Goal: Information Seeking & Learning: Check status

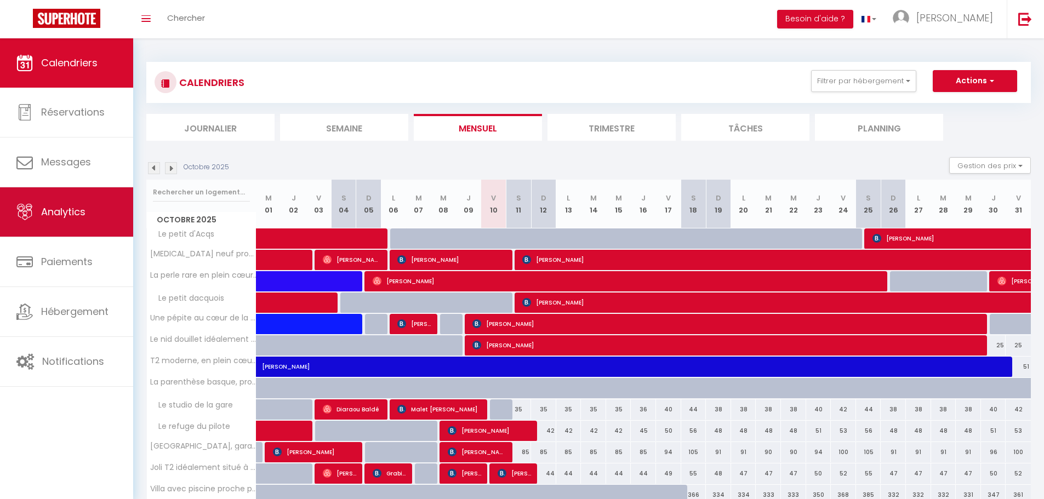
click at [53, 216] on span "Analytics" at bounding box center [63, 212] width 44 height 14
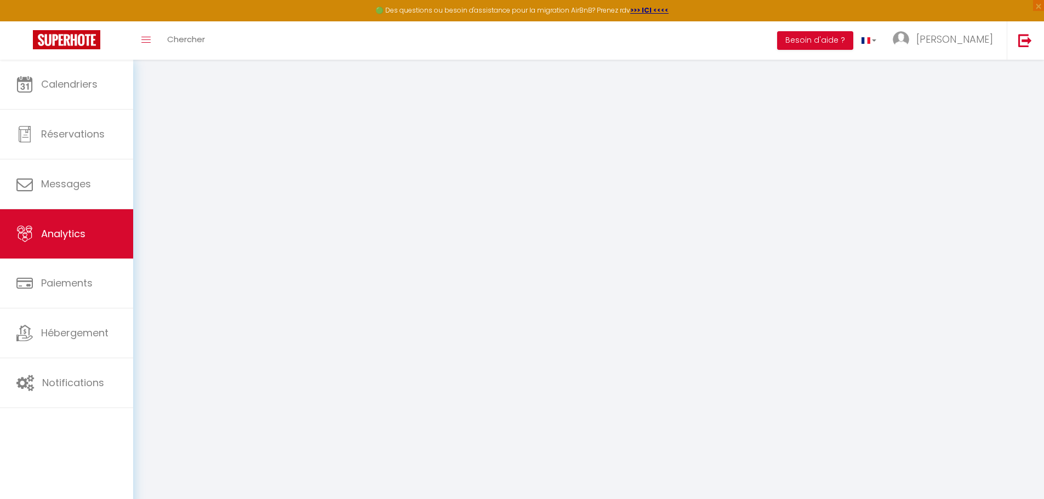
select select "2025"
select select "10"
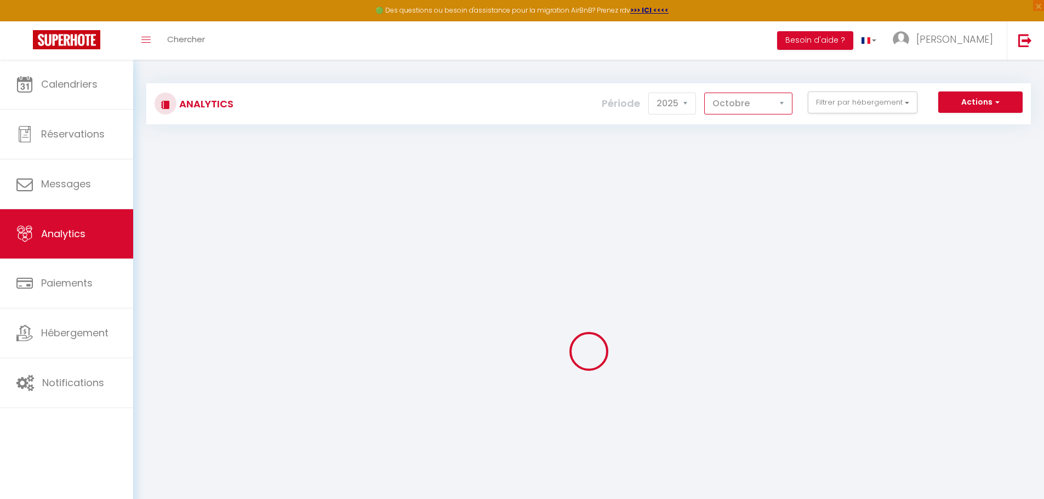
click at [731, 107] on select "[PERSON_NAME] Mars [PERSON_NAME] Juin Juillet Août Septembre Octobre Novembre D…" at bounding box center [749, 104] width 88 height 22
checkbox input "false"
checkbox d\'Acqs "false"
checkbox confort "false"
checkbox ville "false"
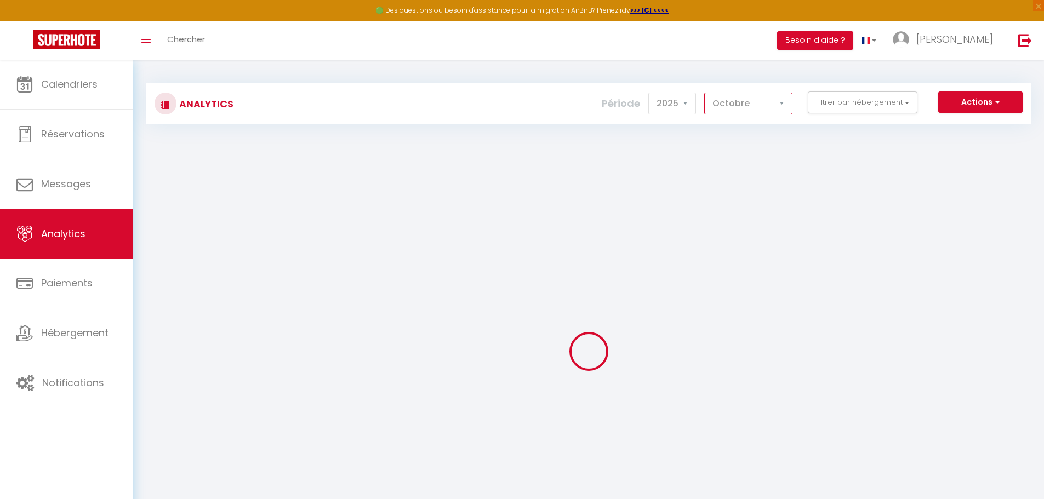
checkbox dacquois "false"
checkbox cité "false"
checkbox placé "false"
checkbox Dax "false"
checkbox océan "false"
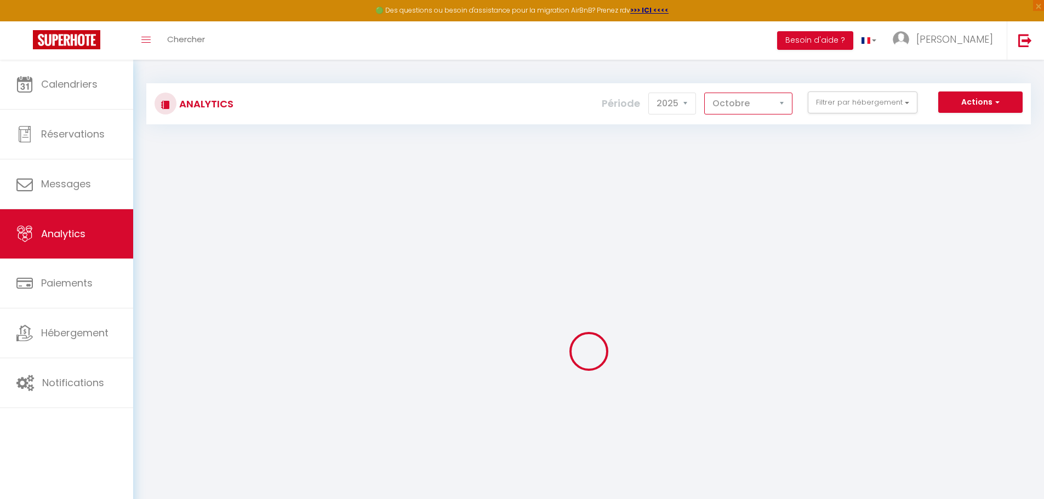
checkbox gare "false"
checkbox pilote "false"
checkbox garage\/terrasse\/bureau "false"
checkbox Dax "false"
checkbox d\'Amour "false"
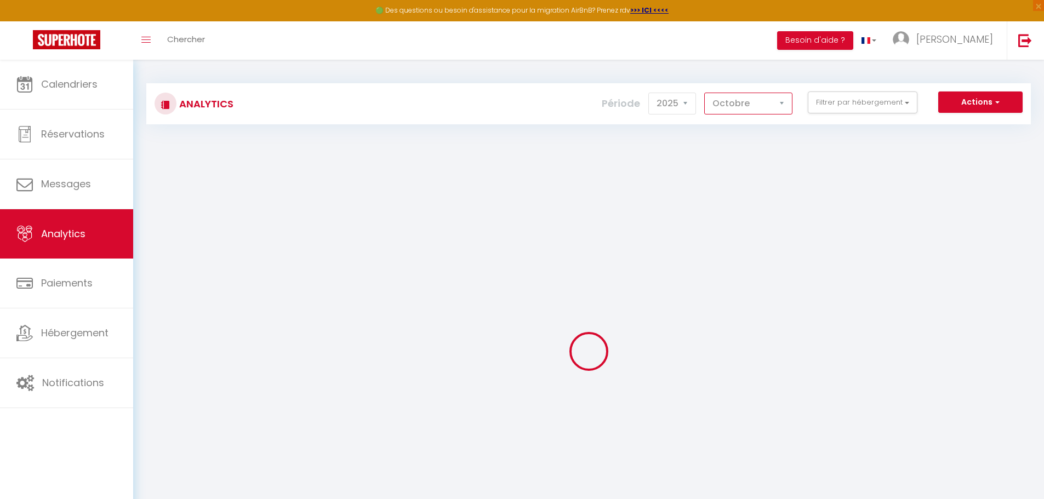
checkbox thermes "false"
checkbox bleu "false"
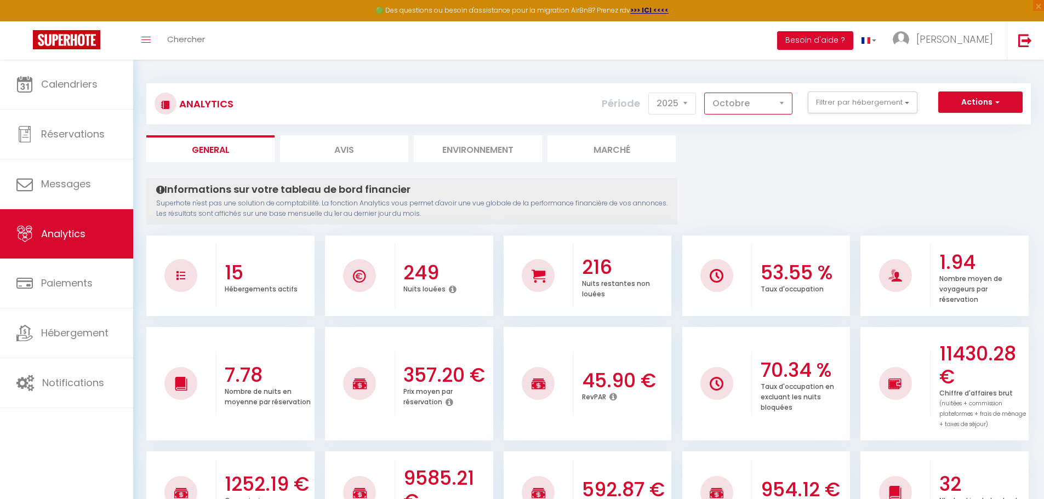
select select "9"
click at [705, 93] on select "[PERSON_NAME] Mars [PERSON_NAME] Juin Juillet Août Septembre Octobre Novembre D…" at bounding box center [749, 104] width 88 height 22
checkbox input "false"
checkbox d\'Acqs "false"
checkbox confort "false"
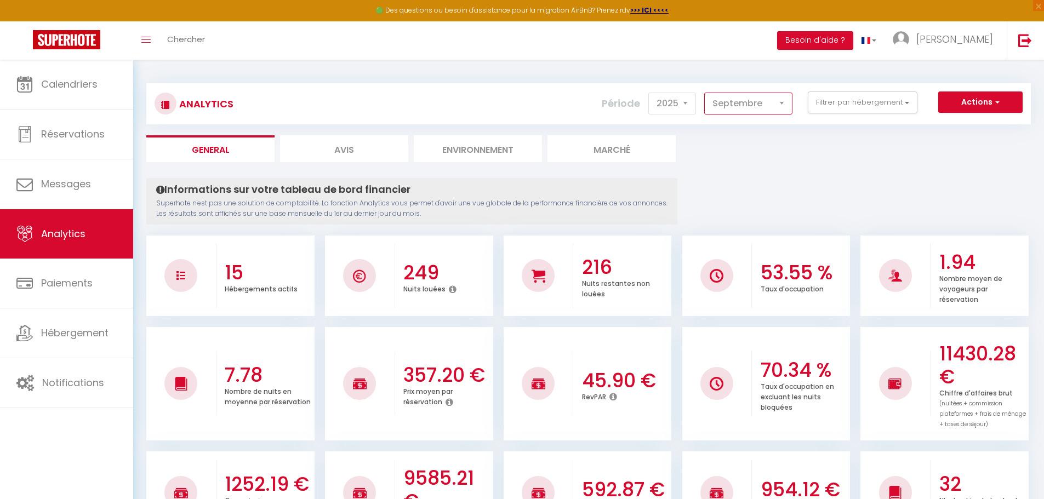
checkbox ville "false"
checkbox dacquois "false"
checkbox cité "false"
checkbox placé "false"
checkbox Dax "false"
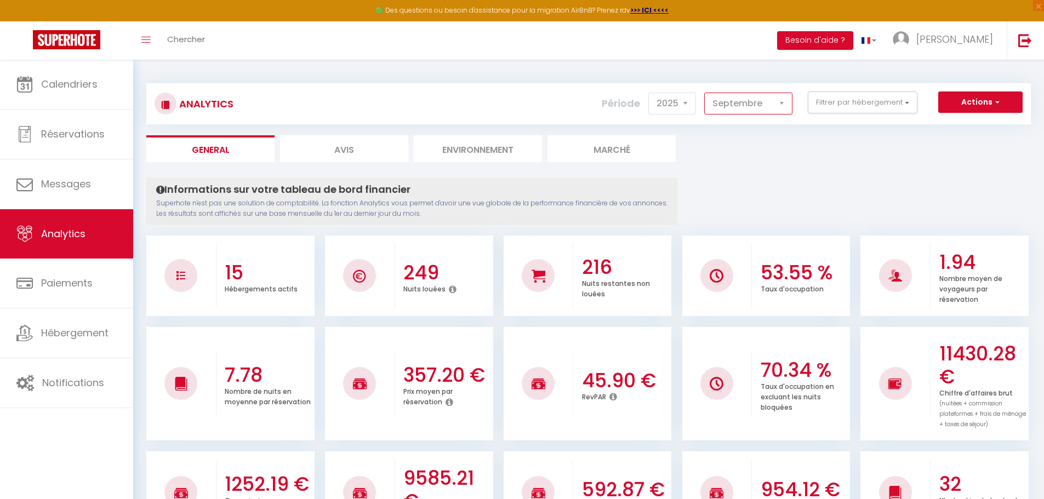
checkbox océan "false"
checkbox gare "false"
checkbox pilote "false"
checkbox garage\/terrasse\/bureau "false"
checkbox Dax "false"
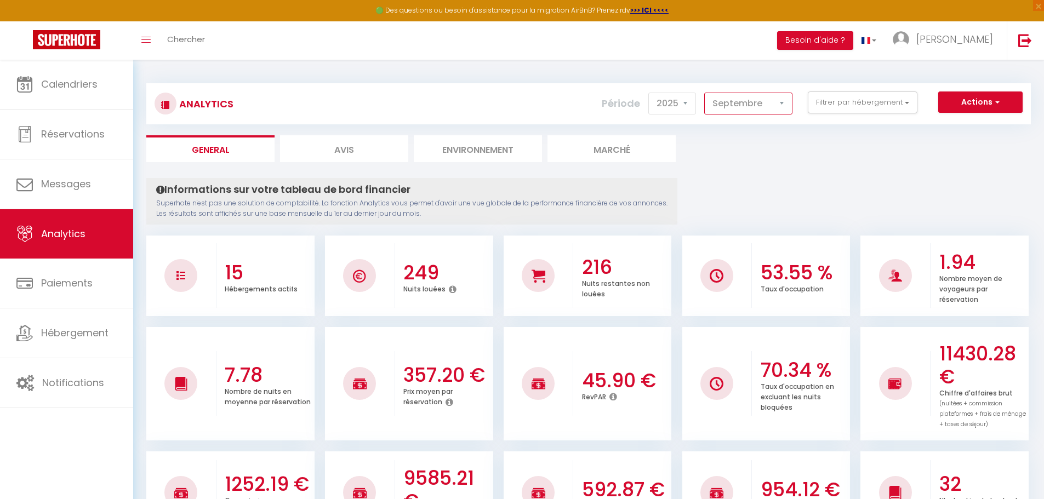
checkbox d\'Amour "false"
checkbox thermes "false"
checkbox bleu "false"
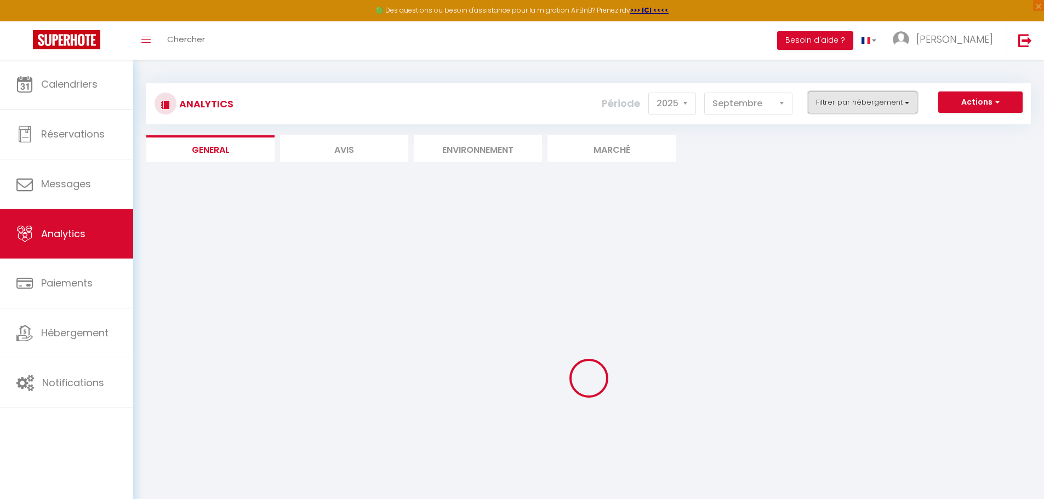
click at [890, 110] on button "Filtrer par hébergement" at bounding box center [863, 103] width 110 height 22
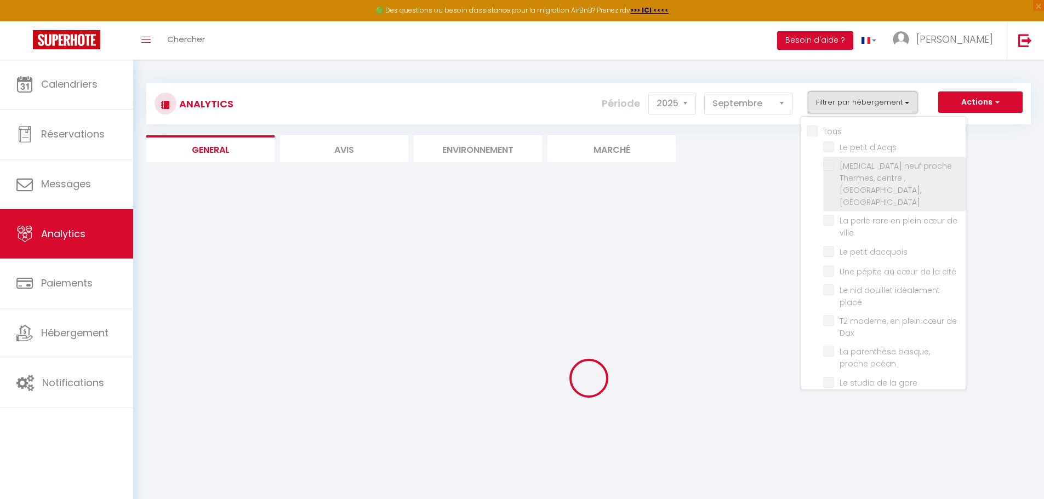
checkbox input "false"
checkbox d\'Acqs "false"
checkbox confort "false"
checkbox ville "false"
checkbox dacquois "false"
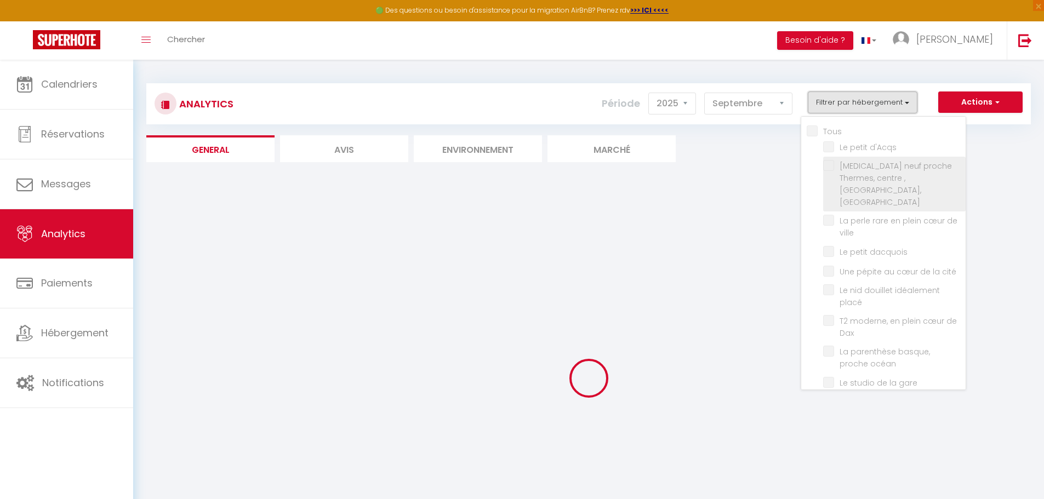
checkbox cité "false"
checkbox placé "false"
checkbox Dax "false"
checkbox océan "false"
checkbox gare "false"
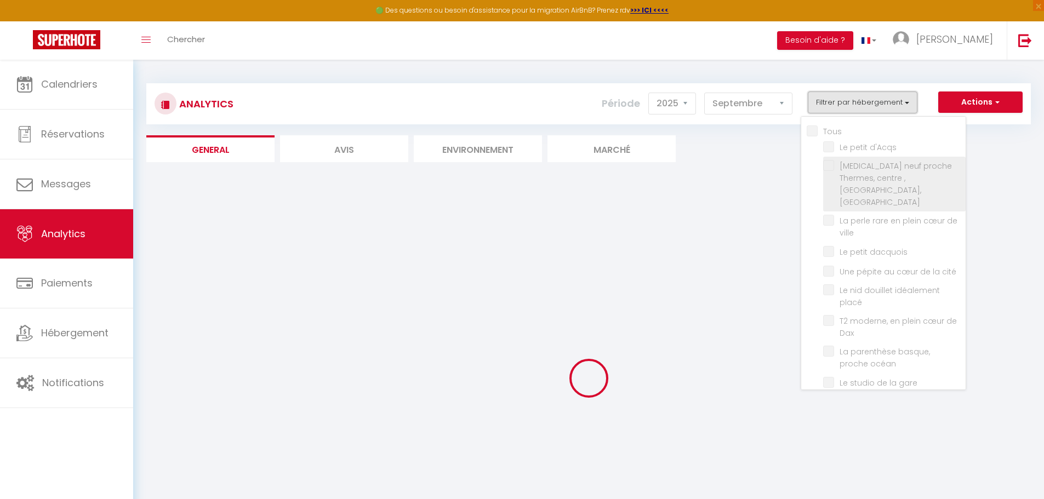
checkbox pilote "false"
checkbox garage\/terrasse\/bureau "false"
checkbox Dax "false"
checkbox d\'Amour "false"
checkbox thermes "false"
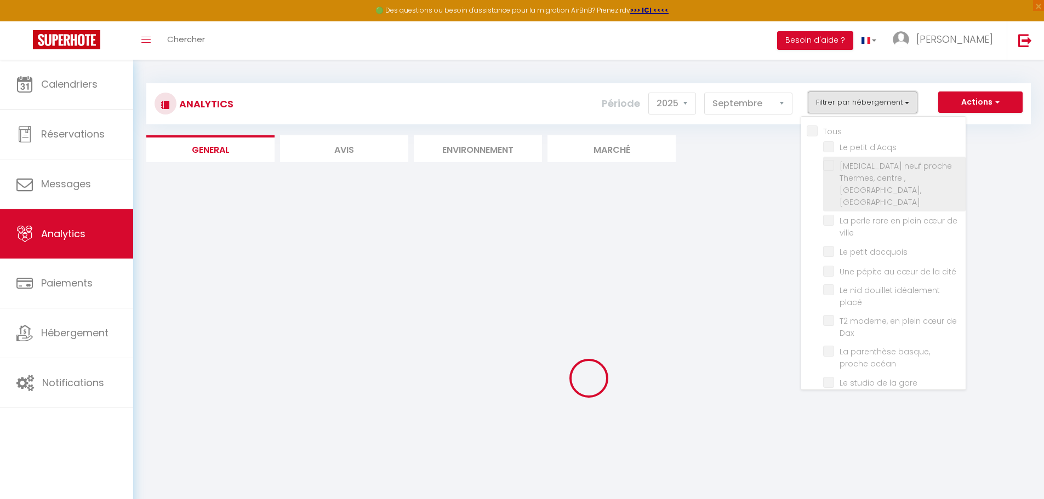
checkbox bleu "false"
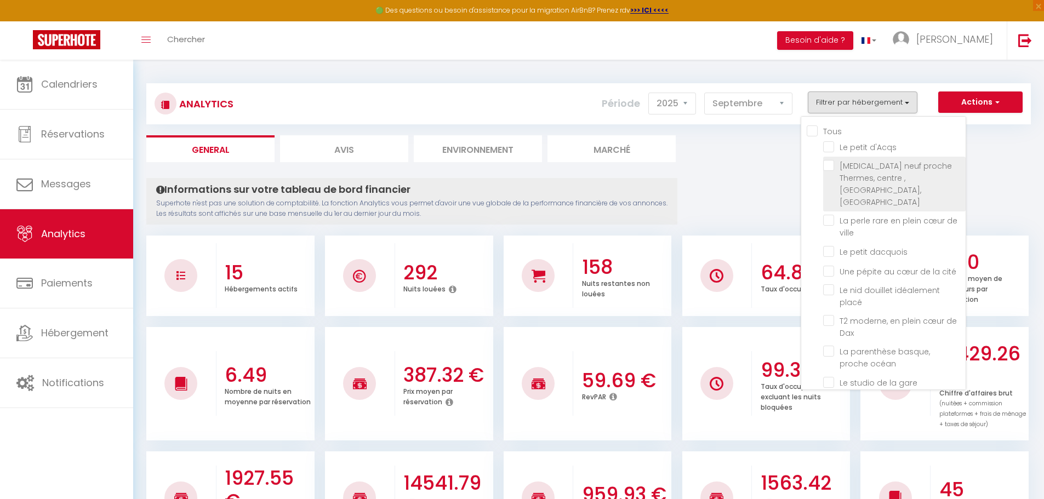
click at [874, 169] on confort "checkbox" at bounding box center [894, 165] width 143 height 11
checkbox confort "true"
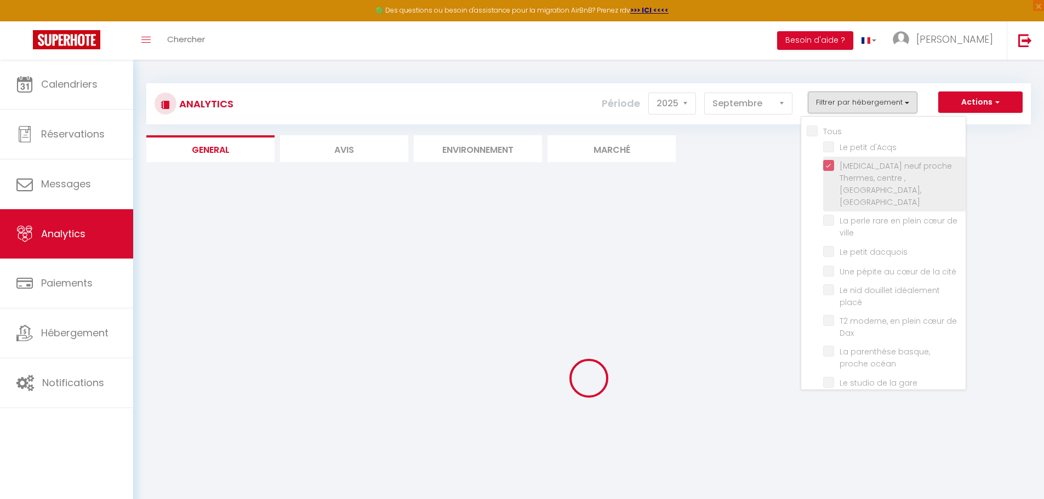
checkbox d\'Acqs "false"
checkbox ville "false"
checkbox dacquois "false"
checkbox cité "false"
checkbox placé "false"
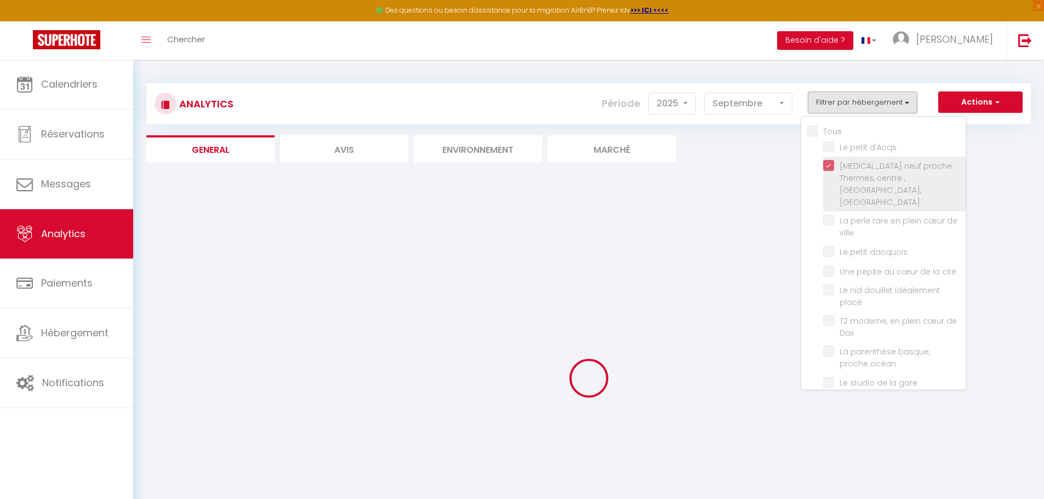
checkbox Dax "false"
checkbox océan "false"
checkbox gare "false"
checkbox pilote "false"
checkbox garage\/terrasse\/bureau "false"
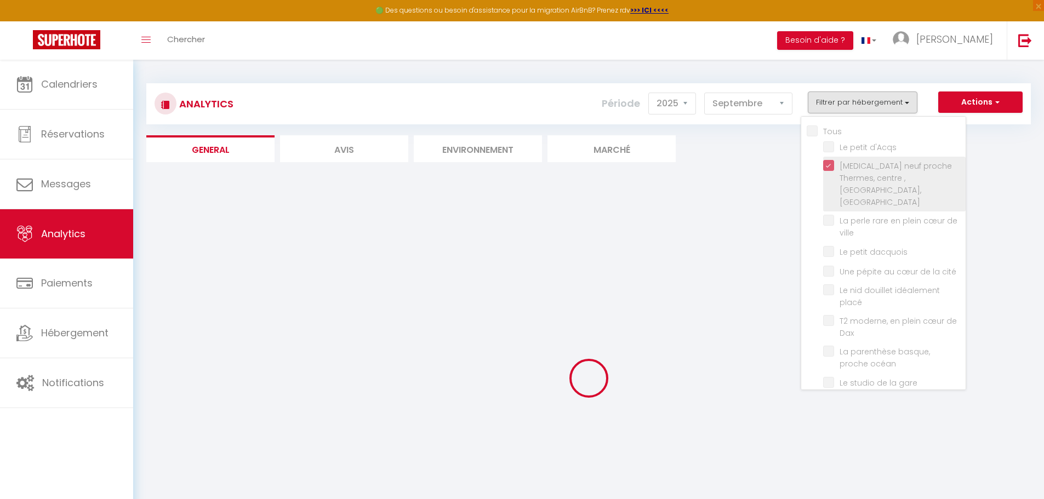
checkbox Dax "false"
checkbox d\'Amour "false"
checkbox thermes "false"
checkbox bleu "false"
checkbox d\'Acqs "false"
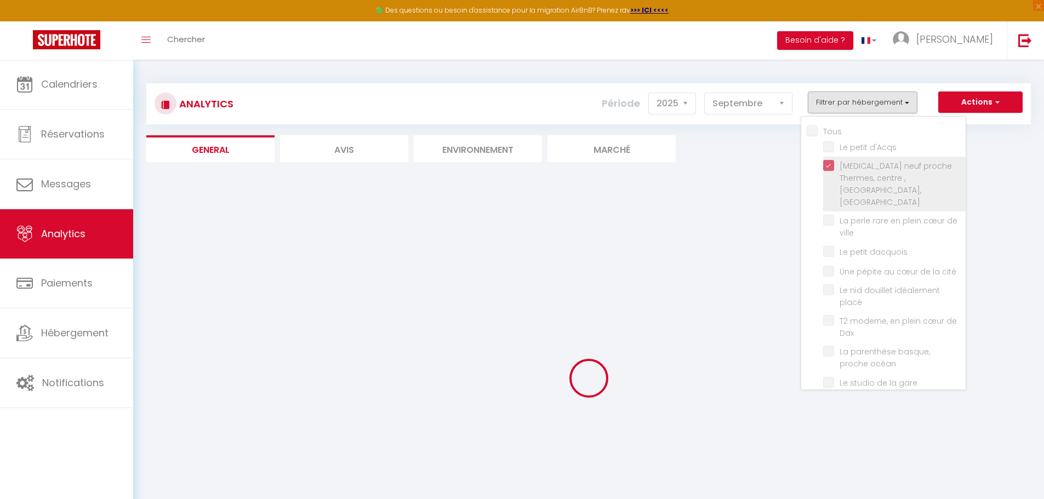
checkbox ville "false"
checkbox dacquois "false"
checkbox cité "false"
checkbox placé "false"
checkbox Dax "false"
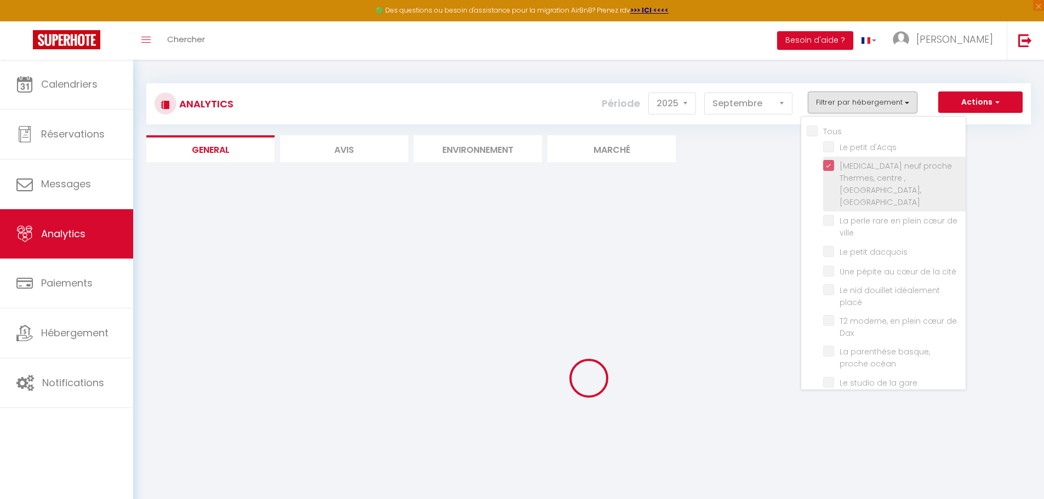
checkbox océan "false"
checkbox gare "false"
checkbox pilote "false"
checkbox garage\/terrasse\/bureau "false"
checkbox Dax "false"
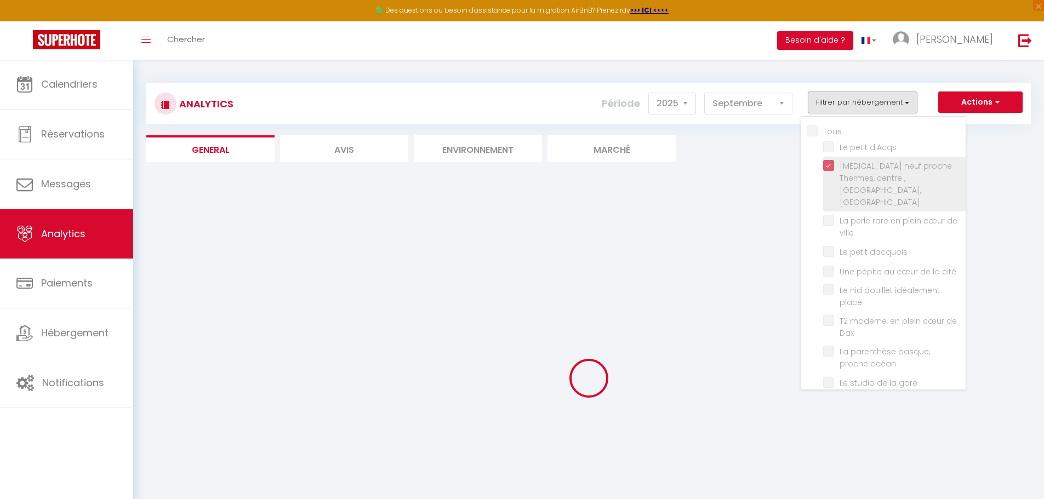
checkbox d\'Amour "false"
checkbox thermes "false"
checkbox bleu "false"
